Goal: Check status: Check status

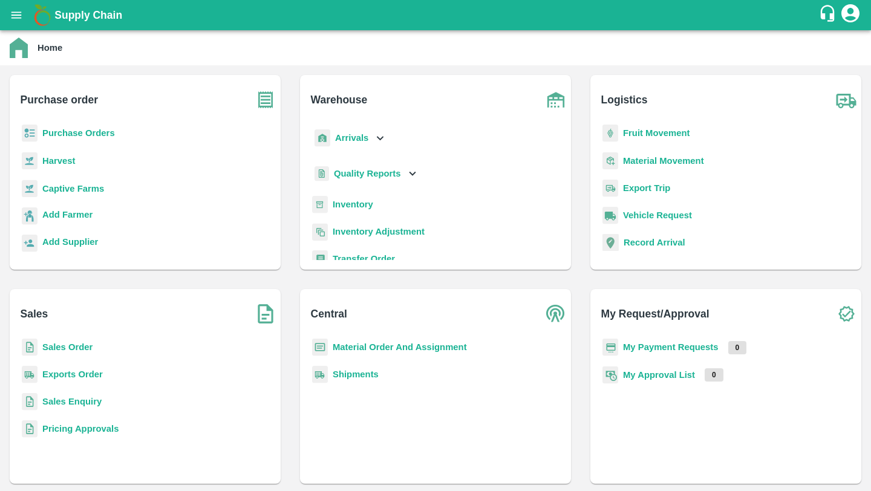
click at [63, 346] on b "Sales Order" at bounding box center [67, 347] width 50 height 10
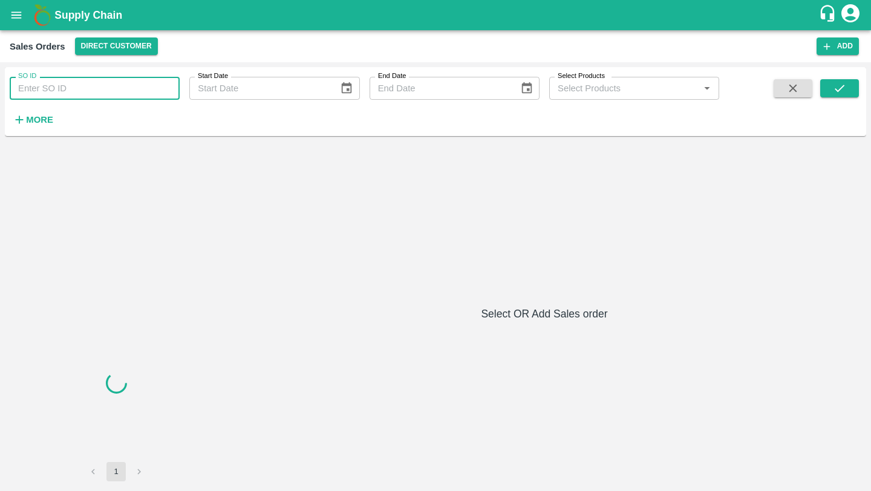
click at [85, 90] on input "SO ID" at bounding box center [95, 88] width 170 height 23
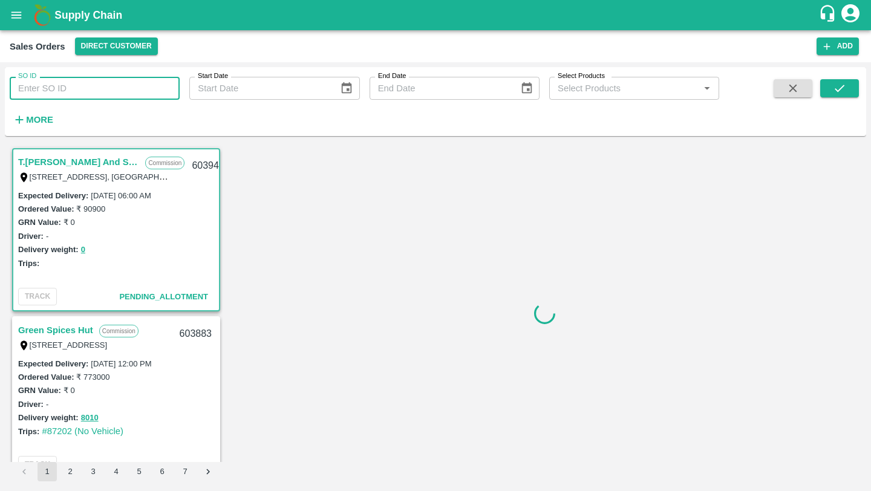
click at [85, 90] on input "SO ID" at bounding box center [95, 88] width 170 height 23
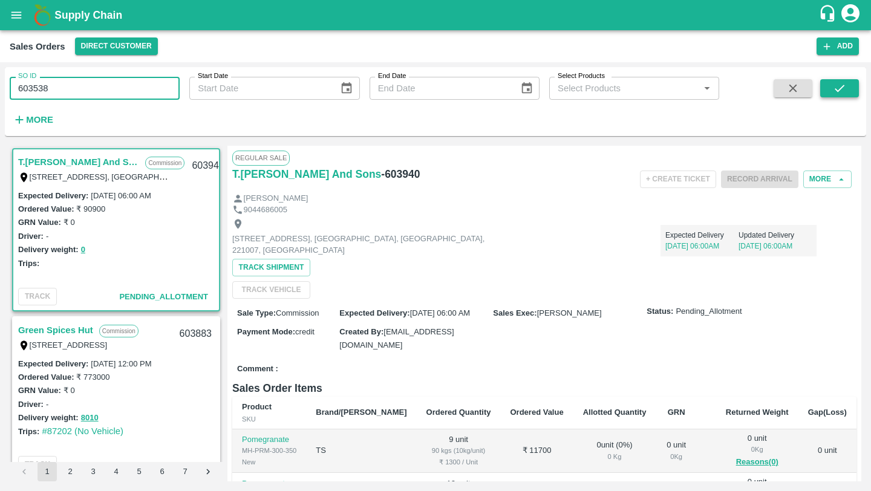
type input "603538"
click at [839, 91] on icon "submit" at bounding box center [839, 88] width 13 height 13
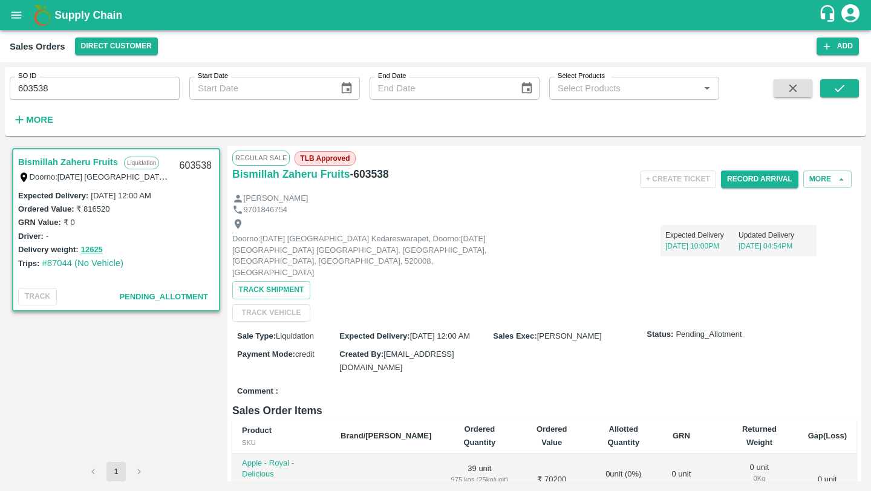
click at [81, 163] on link "Bismillah Zaheru Fruits" at bounding box center [68, 162] width 100 height 16
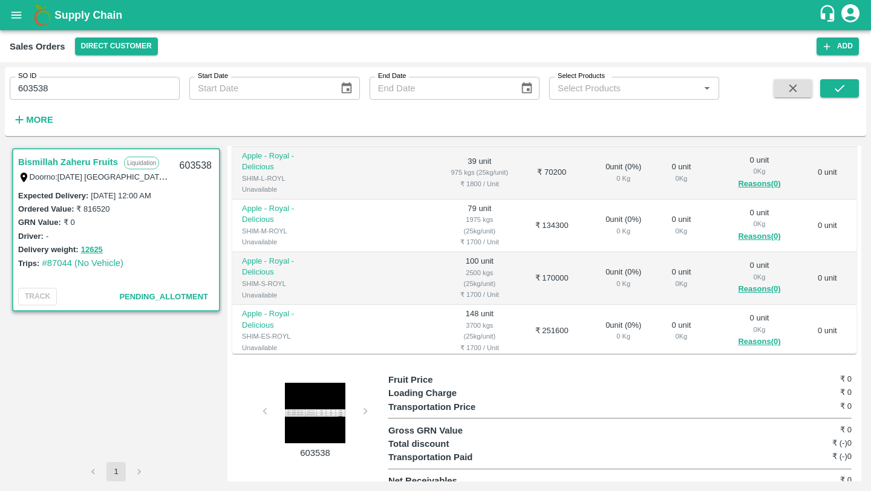
click at [312, 409] on div at bounding box center [315, 413] width 91 height 60
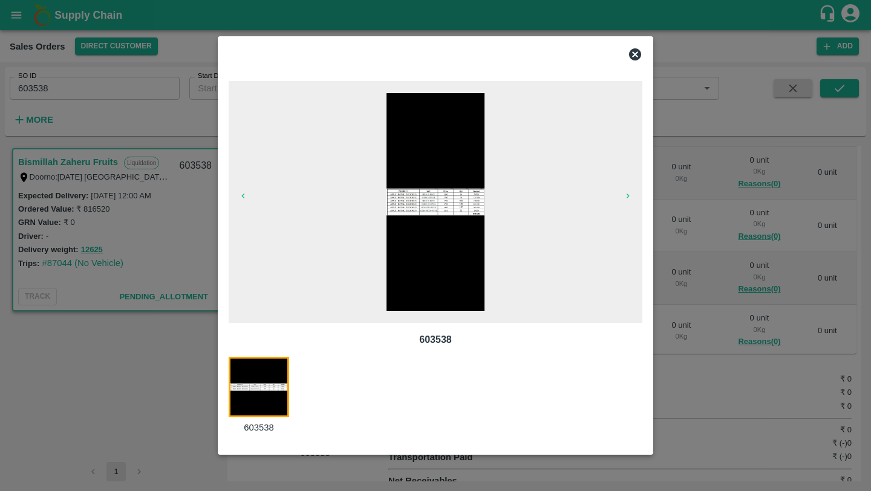
click at [24, 449] on div at bounding box center [435, 245] width 871 height 491
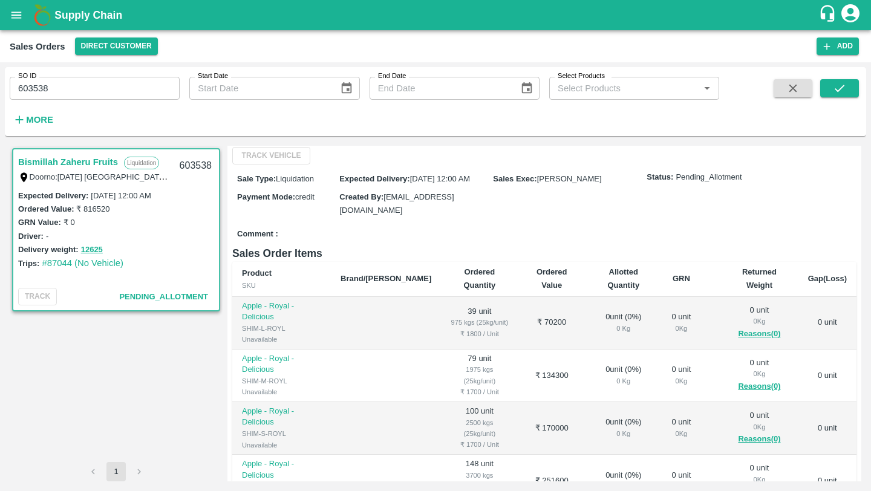
scroll to position [0, 0]
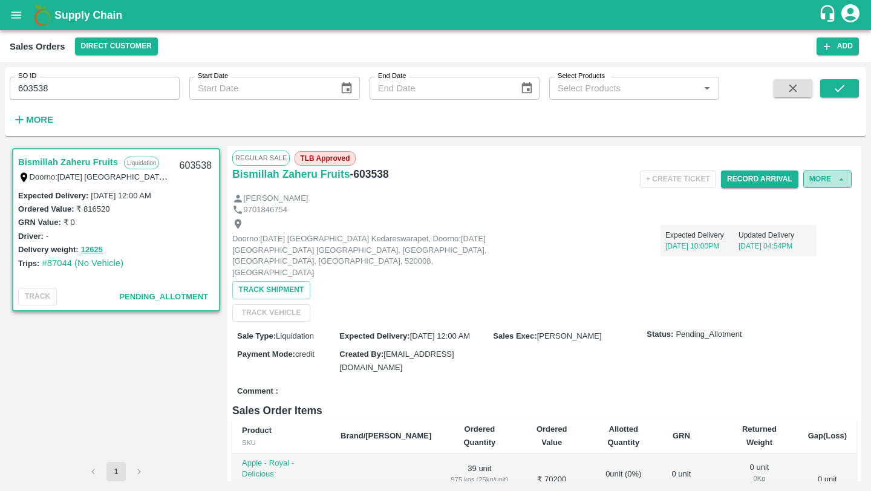
click at [810, 178] on button "More" at bounding box center [827, 180] width 48 height 18
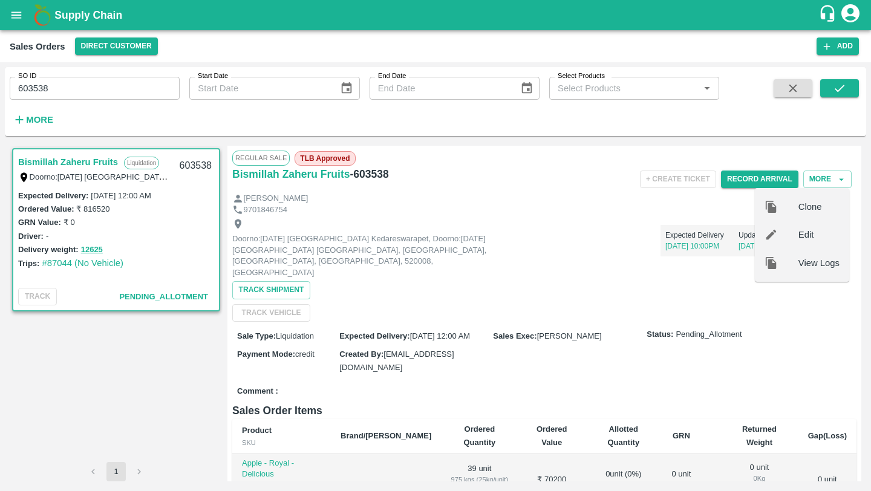
click at [675, 281] on div "Doorno:[DATE] [GEOGRAPHIC_DATA] Kedareswarapet, Doorno:[DATE] [GEOGRAPHIC_DATA]…" at bounding box center [544, 268] width 624 height 106
